Goal: Transaction & Acquisition: Purchase product/service

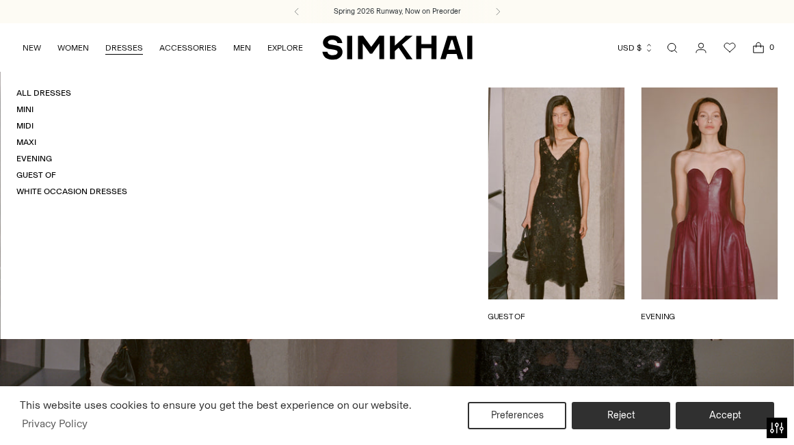
click at [127, 46] on link "DRESSES" at bounding box center [124, 48] width 38 height 30
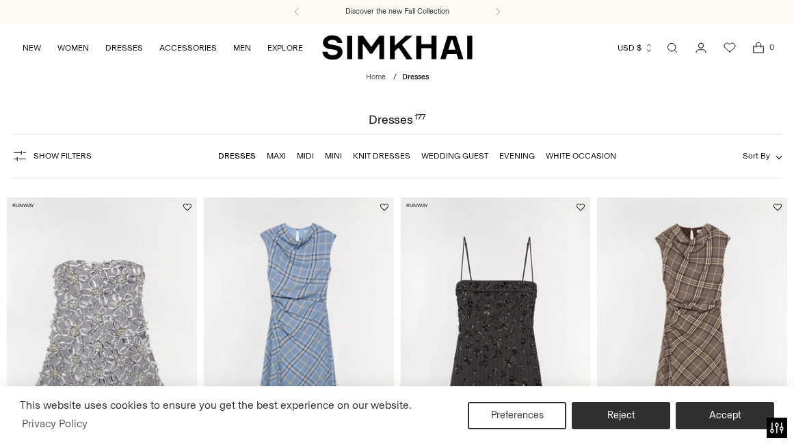
click at [306, 152] on link "Midi" at bounding box center [305, 156] width 17 height 10
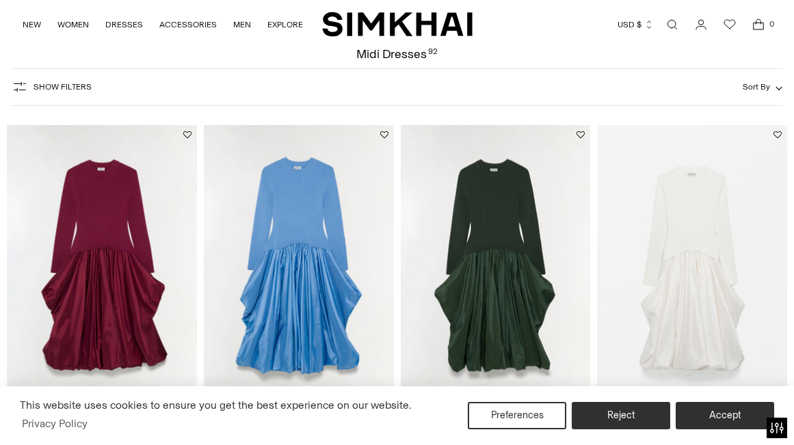
scroll to position [56, 0]
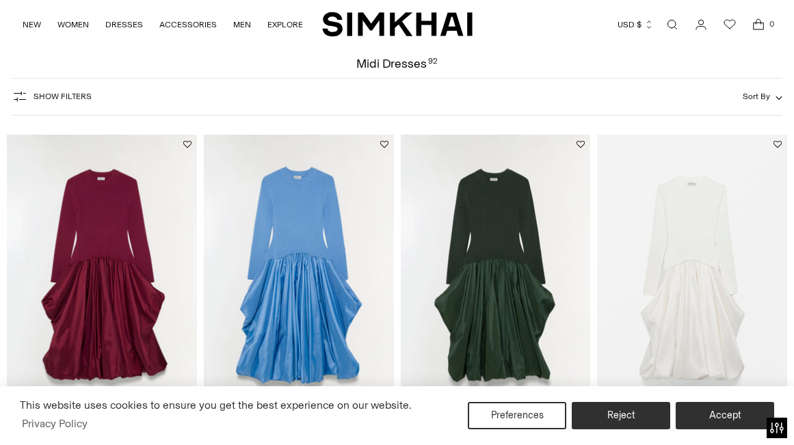
click at [473, 215] on img at bounding box center [496, 277] width 190 height 285
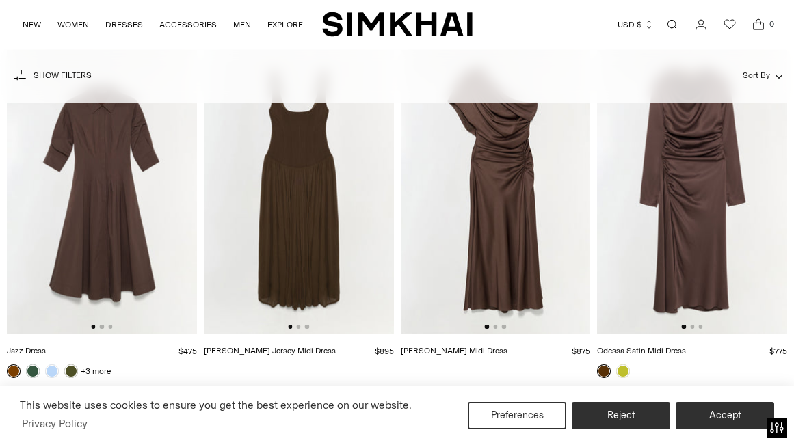
scroll to position [2960, 0]
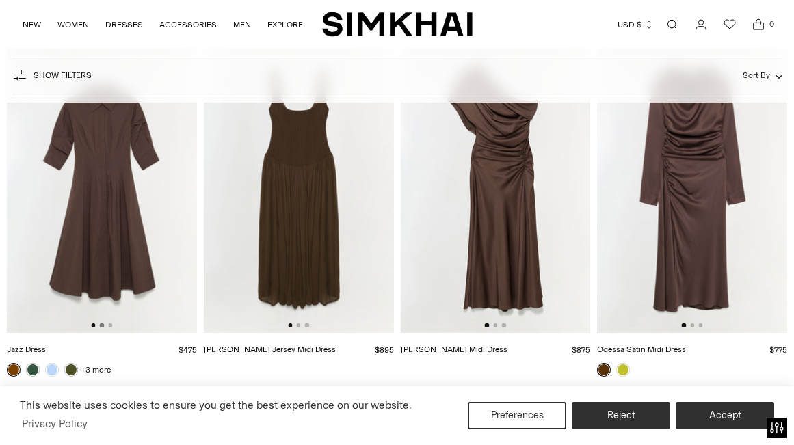
click at [103, 325] on button "Go to slide 2" at bounding box center [102, 325] width 4 height 4
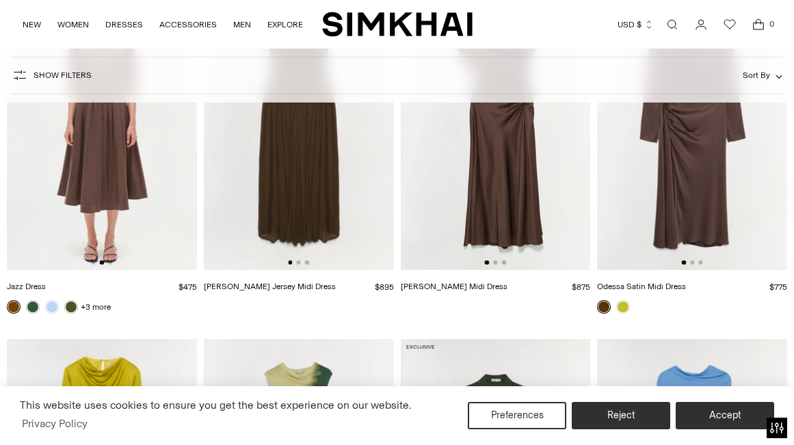
scroll to position [3023, 0]
click at [624, 306] on link at bounding box center [623, 306] width 14 height 14
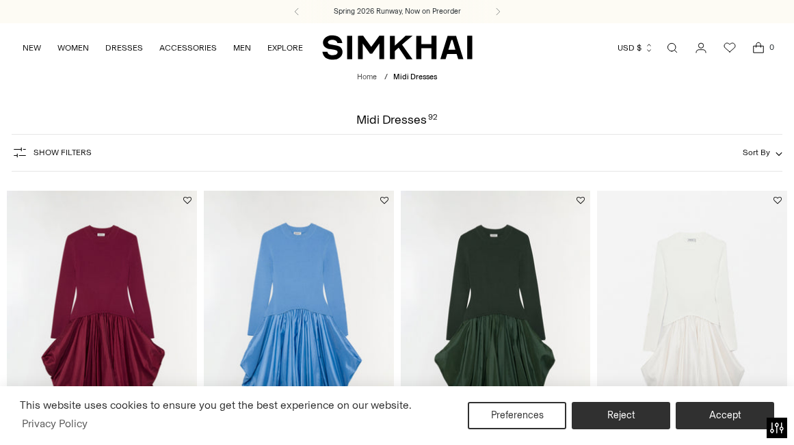
scroll to position [1, 0]
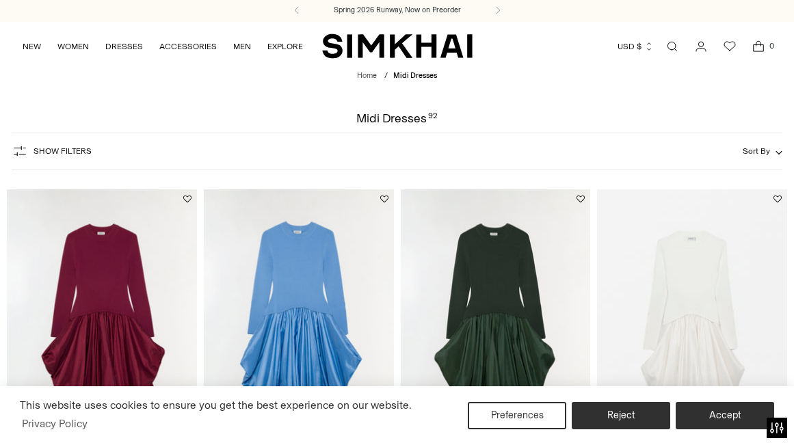
click at [511, 263] on img at bounding box center [496, 331] width 190 height 285
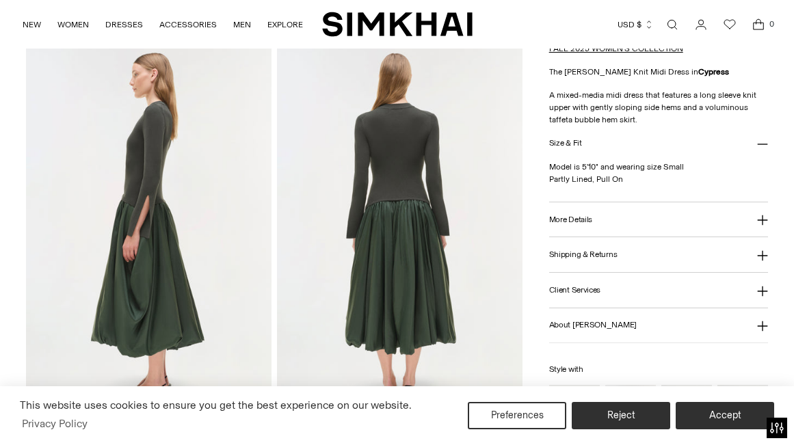
scroll to position [424, 0]
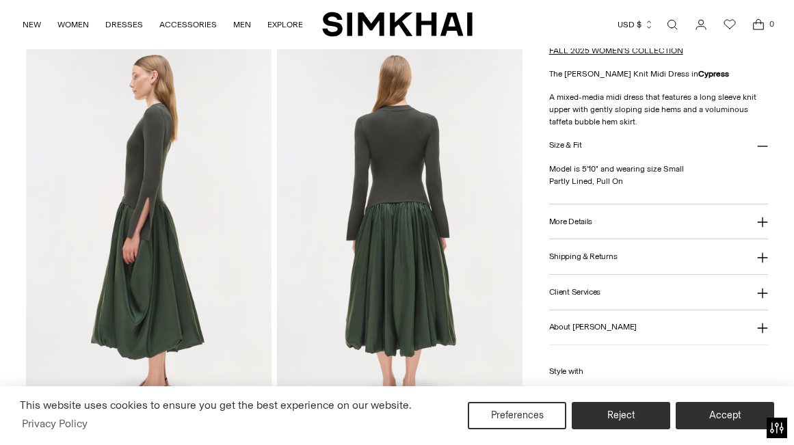
click at [576, 217] on h3 "More Details" at bounding box center [570, 221] width 43 height 9
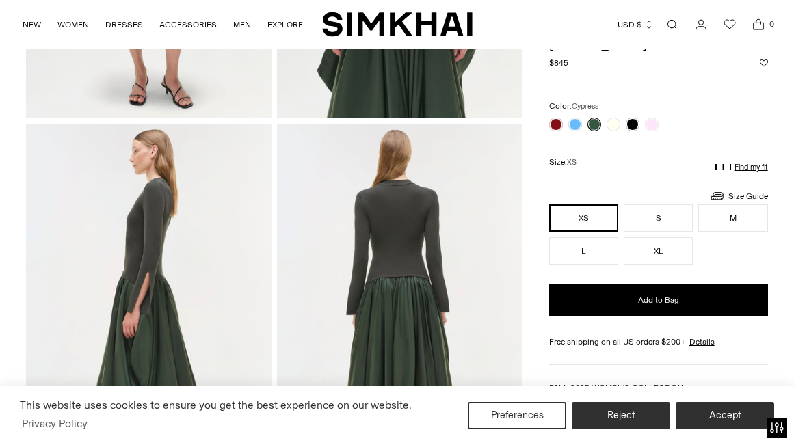
scroll to position [342, 0]
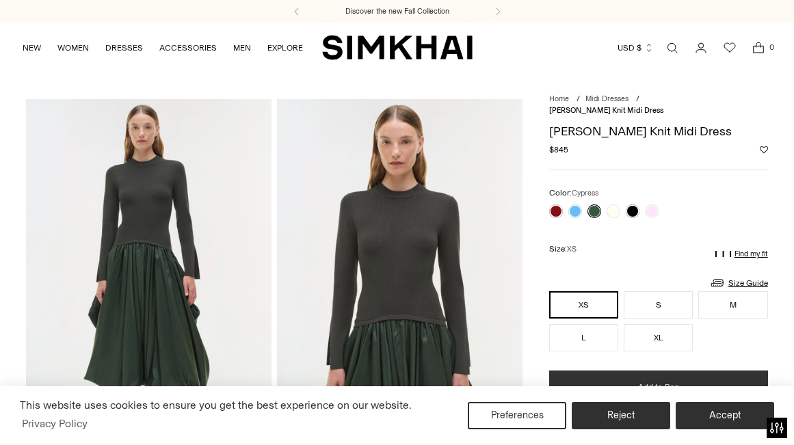
click at [613, 371] on button "Add to Bag" at bounding box center [658, 387] width 219 height 33
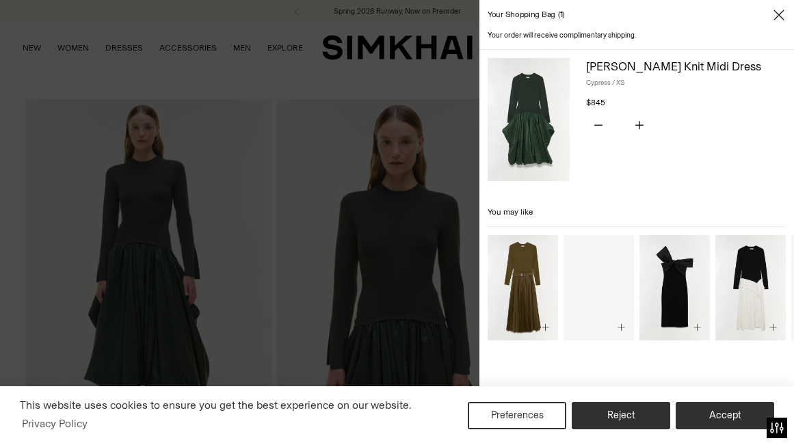
click at [364, 178] on div at bounding box center [397, 222] width 794 height 445
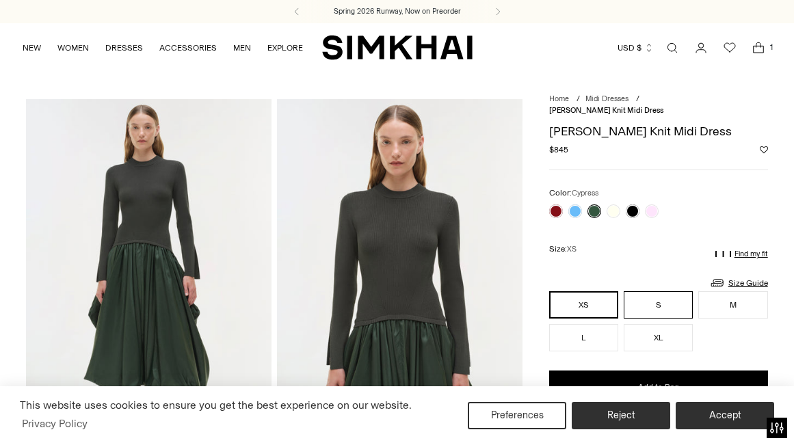
click at [652, 292] on button "S" at bounding box center [658, 304] width 69 height 27
click at [736, 274] on link "Size Guide" at bounding box center [738, 282] width 59 height 17
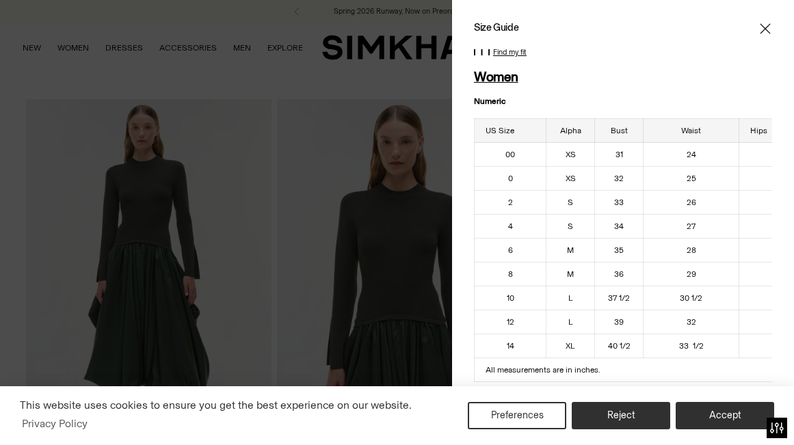
click at [762, 31] on icon "Close" at bounding box center [765, 28] width 10 height 10
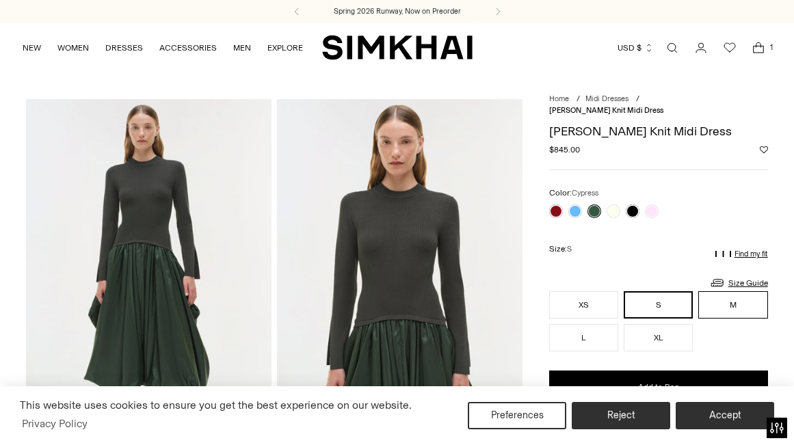
click at [726, 301] on button "M" at bounding box center [732, 304] width 69 height 27
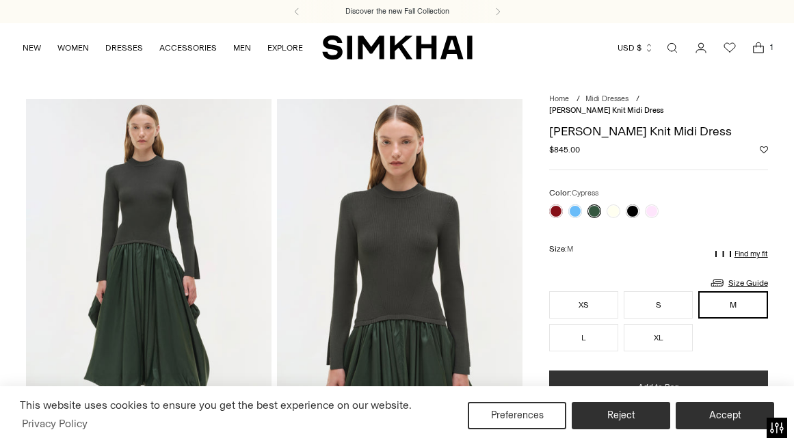
click at [701, 371] on button "Add to Bag" at bounding box center [658, 387] width 219 height 33
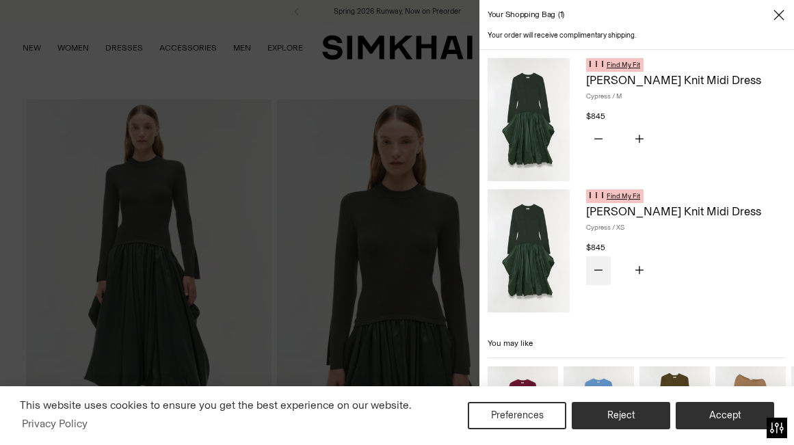
click at [596, 270] on icon "Subtract product quantity" at bounding box center [598, 270] width 8 height 8
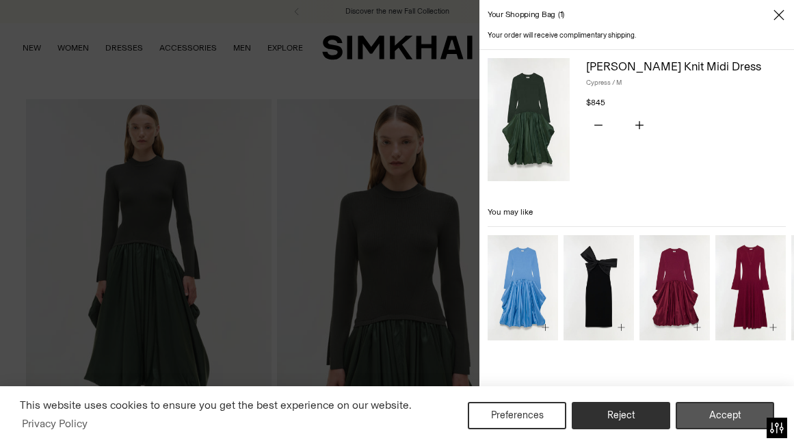
click at [729, 413] on button "Accept" at bounding box center [724, 415] width 98 height 27
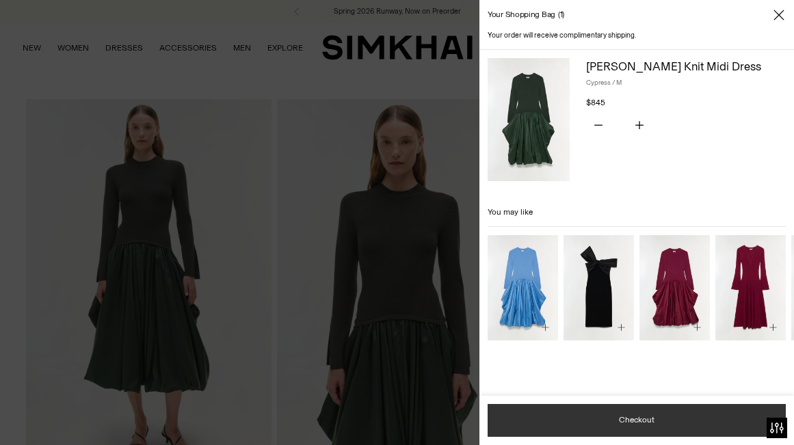
click at [689, 426] on button "Checkout" at bounding box center [636, 420] width 298 height 33
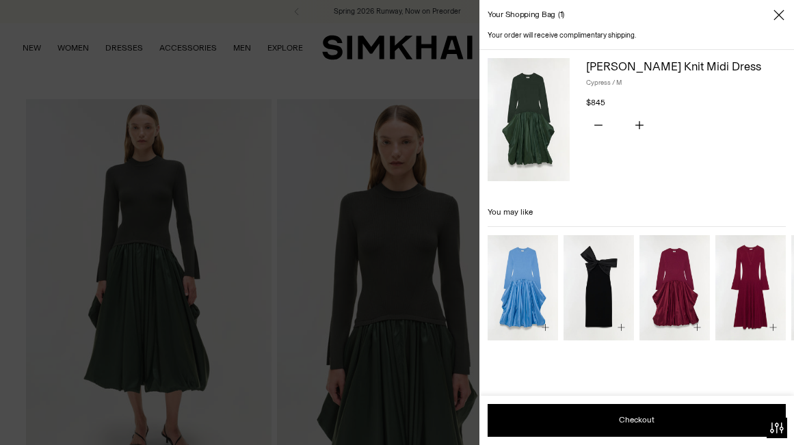
click at [386, 219] on div at bounding box center [397, 222] width 794 height 445
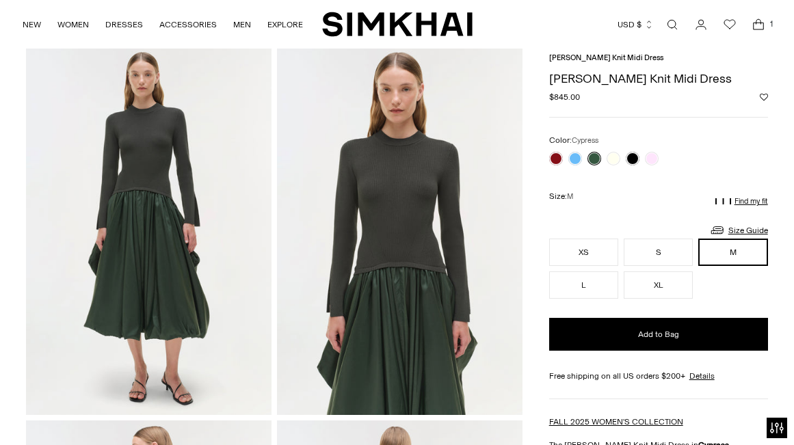
scroll to position [55, 0]
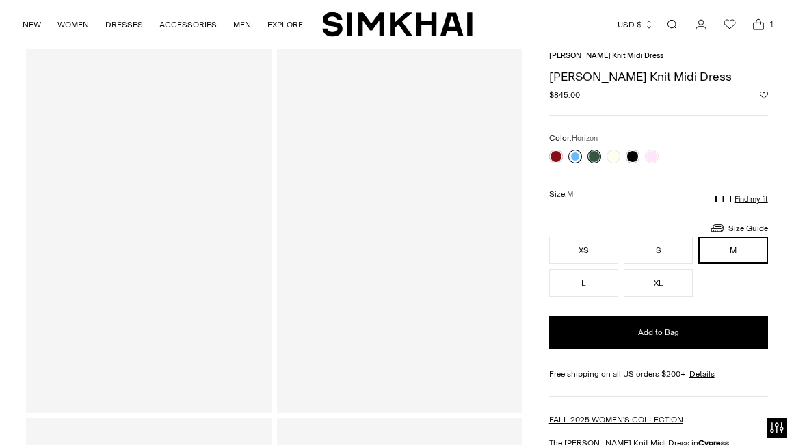
click at [574, 150] on link at bounding box center [575, 157] width 14 height 14
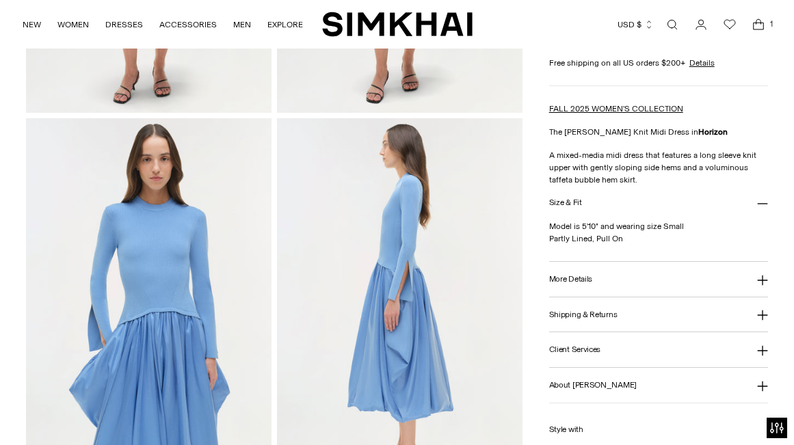
scroll to position [357, 0]
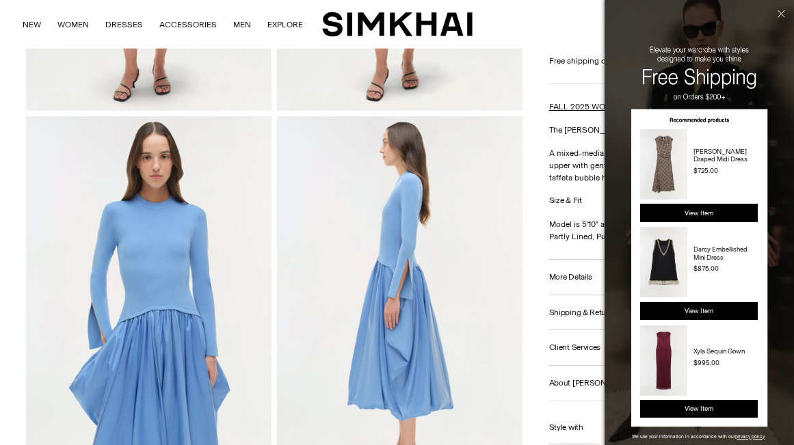
click at [781, 11] on button "Close" at bounding box center [779, 33] width 29 height 67
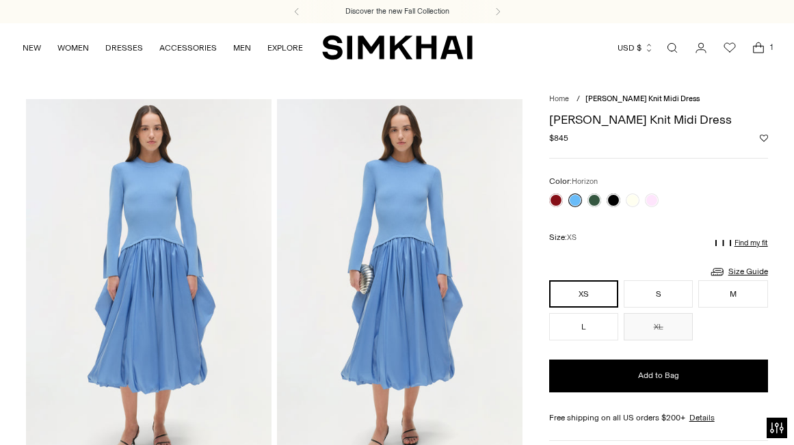
scroll to position [0, 0]
